Goal: Task Accomplishment & Management: Complete application form

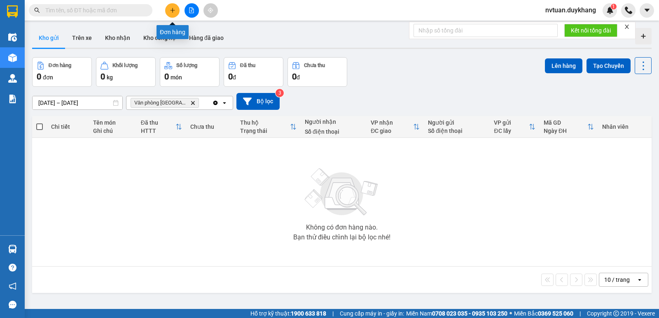
click at [175, 10] on button at bounding box center [172, 10] width 14 height 14
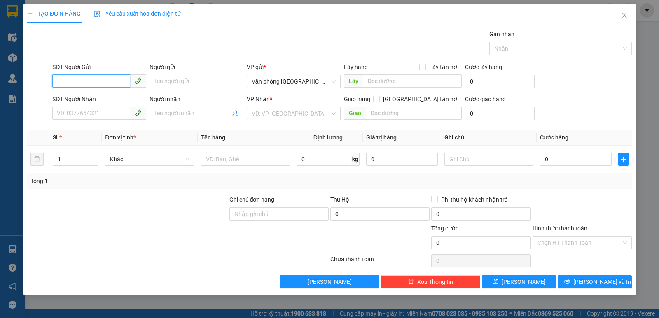
click at [107, 79] on input "SĐT Người Gửi" at bounding box center [91, 81] width 78 height 13
type input "0358910135"
click at [181, 85] on input "Người gửi" at bounding box center [196, 81] width 94 height 13
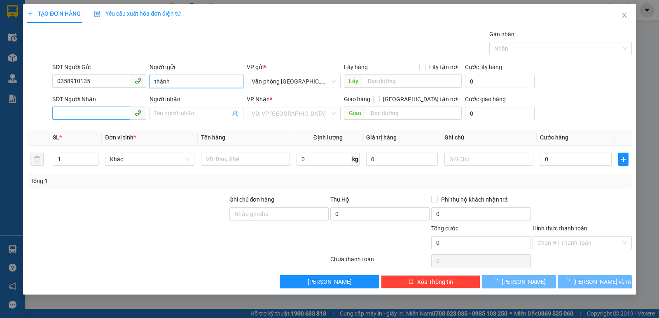
type input "thành"
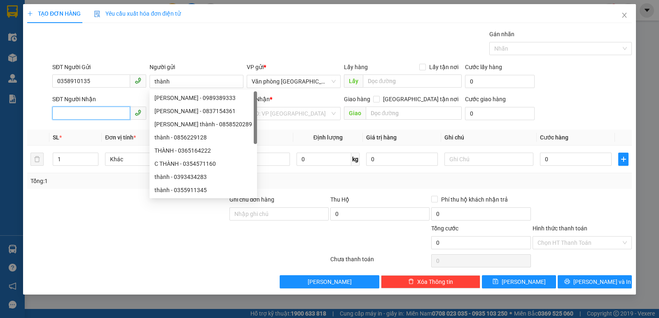
click at [107, 114] on input "SĐT Người Nhận" at bounding box center [91, 113] width 78 height 13
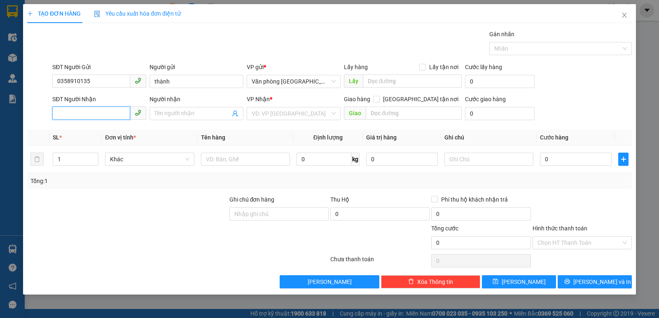
click at [90, 117] on input "SĐT Người Nhận" at bounding box center [91, 113] width 78 height 13
click at [113, 116] on input "SĐT Người Nhận" at bounding box center [91, 113] width 78 height 13
click at [99, 131] on div "0797467777 - hinh" at bounding box center [99, 130] width 84 height 9
type input "0797467777"
type input "hinh"
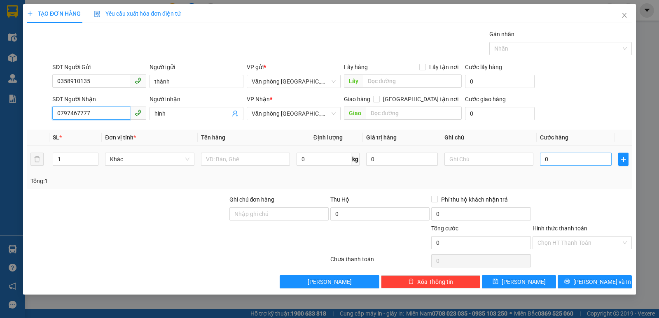
type input "0797467777"
click at [559, 158] on input "0" at bounding box center [576, 159] width 72 height 13
type input "3"
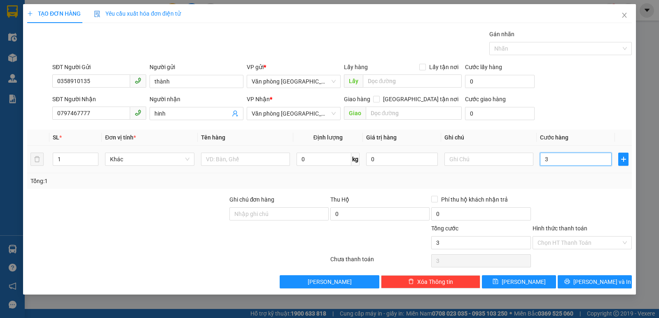
type input "30"
type input "300"
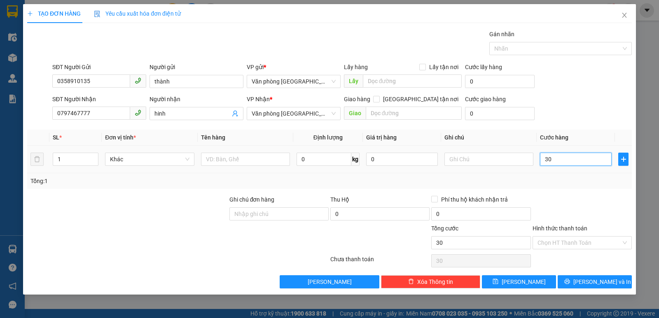
type input "300"
type input "3.000"
type input "30.000"
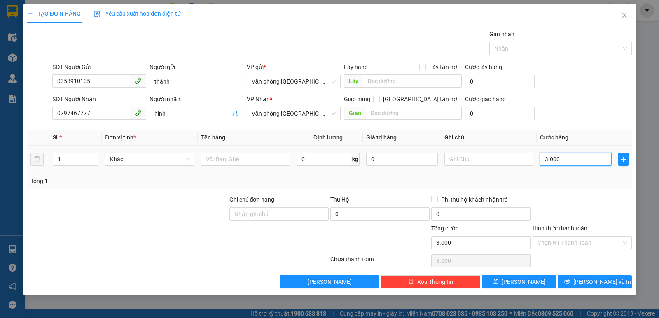
type input "30.000"
click at [570, 282] on icon "printer" at bounding box center [567, 282] width 6 height 6
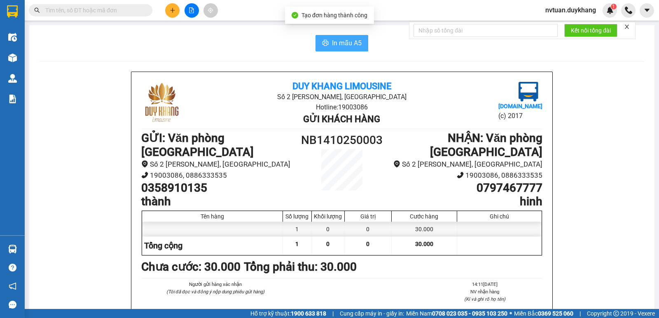
click at [327, 48] on button "In mẫu A5" at bounding box center [341, 43] width 53 height 16
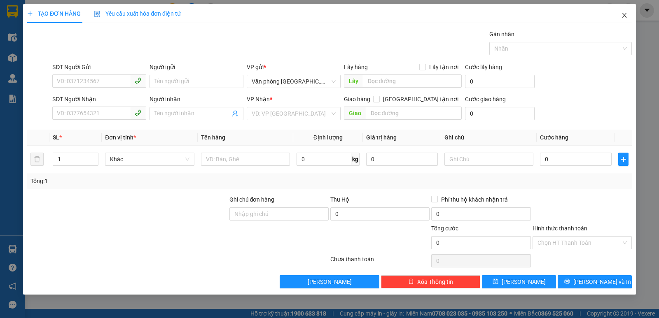
click at [620, 20] on span "Close" at bounding box center [624, 15] width 23 height 23
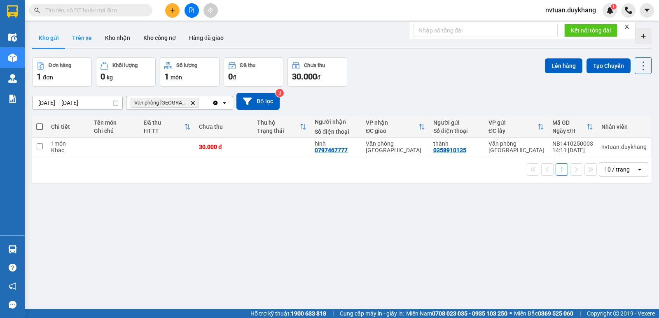
click at [83, 41] on button "Trên xe" at bounding box center [81, 38] width 33 height 20
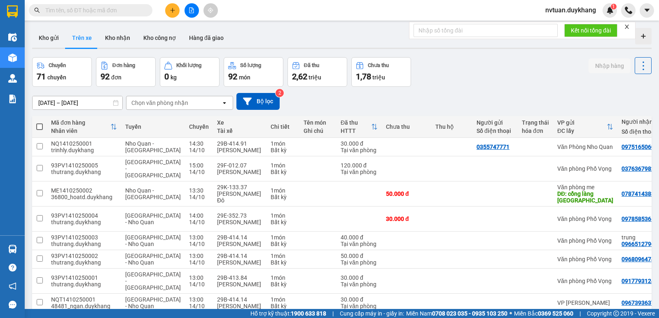
click at [171, 105] on div "Chọn văn phòng nhận" at bounding box center [159, 103] width 57 height 8
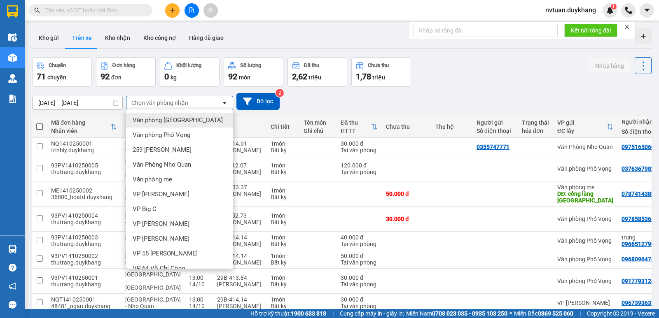
click at [173, 121] on span "Văn phòng [GEOGRAPHIC_DATA]" at bounding box center [178, 120] width 90 height 8
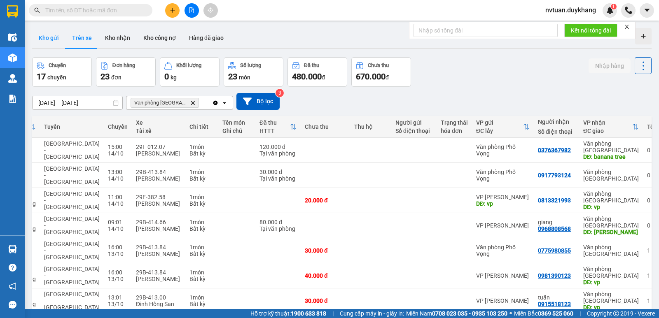
click at [53, 42] on button "Kho gửi" at bounding box center [48, 38] width 33 height 20
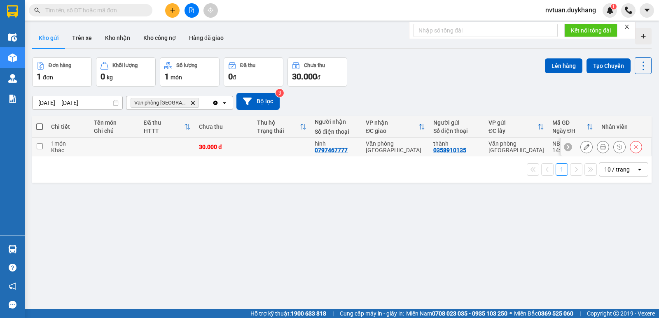
click at [40, 147] on input "checkbox" at bounding box center [40, 146] width 6 height 6
checkbox input "true"
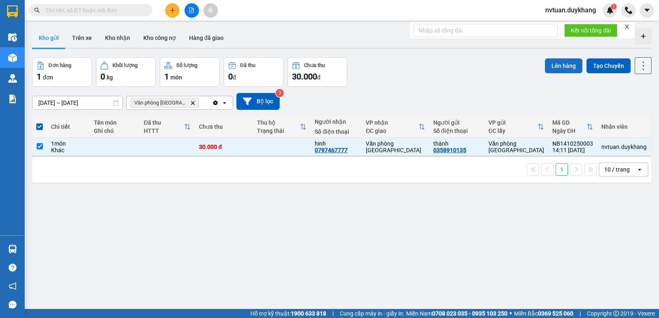
click at [563, 67] on button "Lên hàng" at bounding box center [563, 65] width 37 height 15
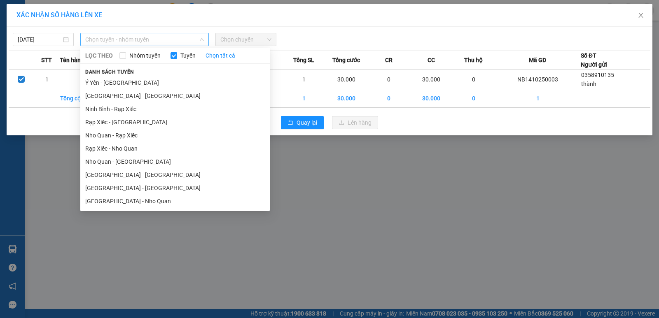
click at [143, 45] on span "Chọn tuyến - nhóm tuyến" at bounding box center [144, 39] width 119 height 12
click at [101, 184] on li "[GEOGRAPHIC_DATA] - [GEOGRAPHIC_DATA]" at bounding box center [174, 188] width 189 height 13
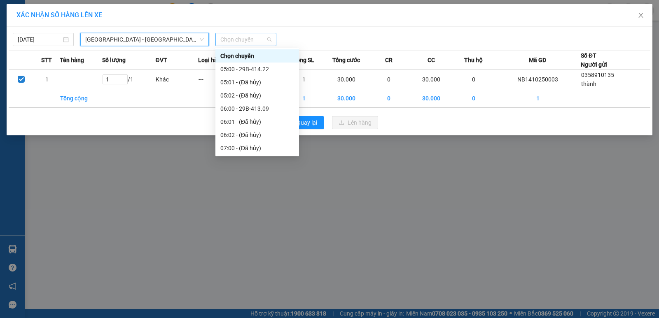
click at [233, 43] on span "Chọn chuyến" at bounding box center [245, 39] width 51 height 12
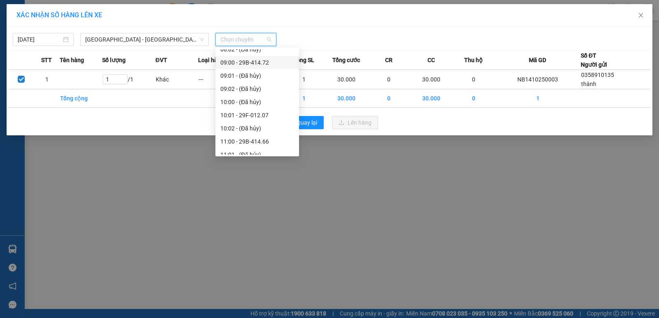
scroll to position [329, 0]
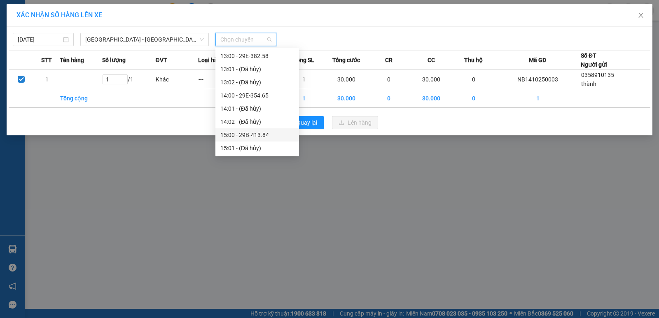
click at [270, 135] on div "15:00 - 29B-413.84" at bounding box center [257, 134] width 74 height 9
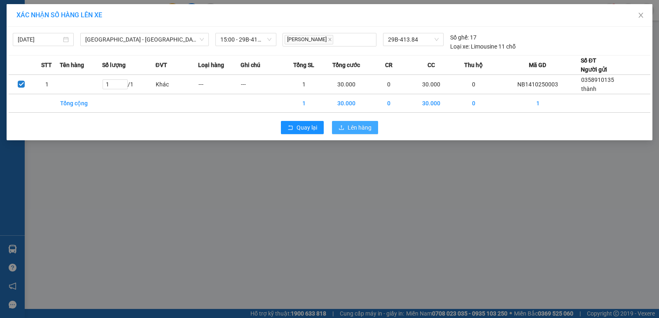
click at [359, 132] on button "Lên hàng" at bounding box center [355, 127] width 46 height 13
